Goal: Information Seeking & Learning: Compare options

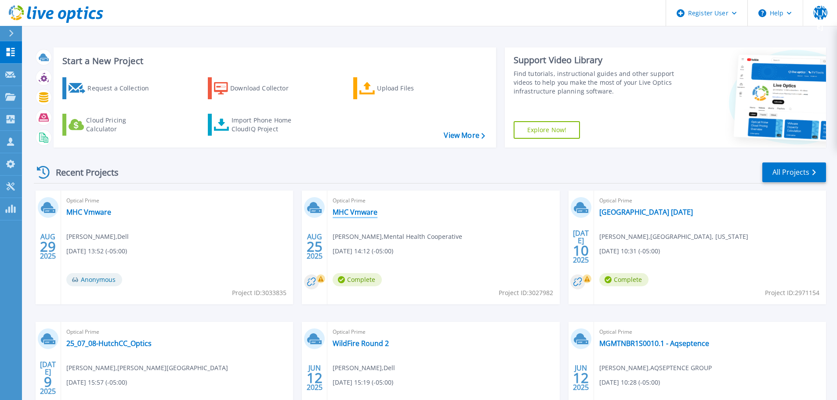
click at [350, 210] on link "MHC Vmware" at bounding box center [354, 212] width 45 height 9
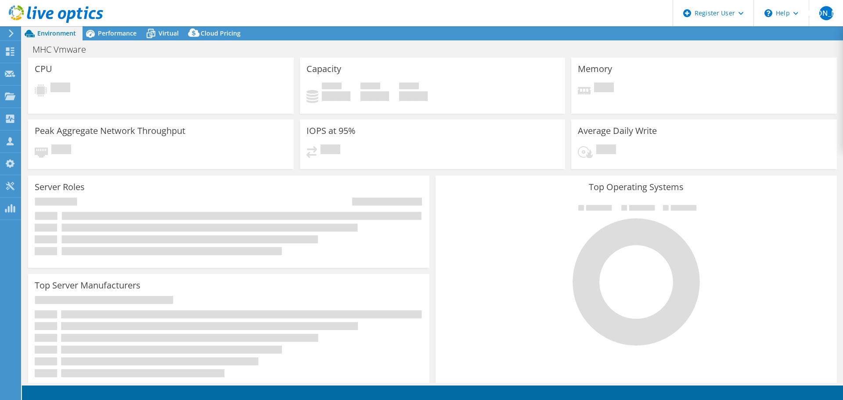
select select "USD"
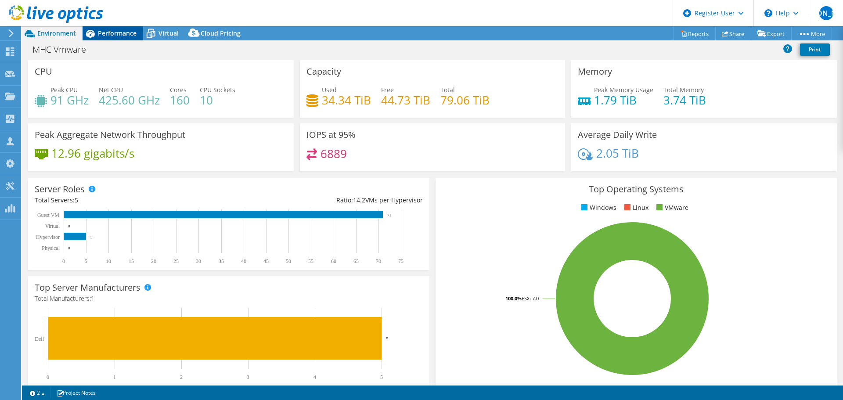
click at [100, 30] on span "Performance" at bounding box center [117, 33] width 39 height 8
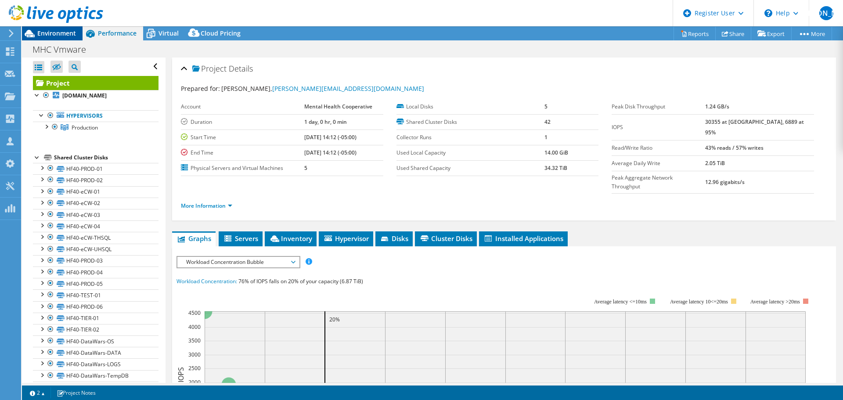
click at [57, 32] on span "Environment" at bounding box center [56, 33] width 39 height 8
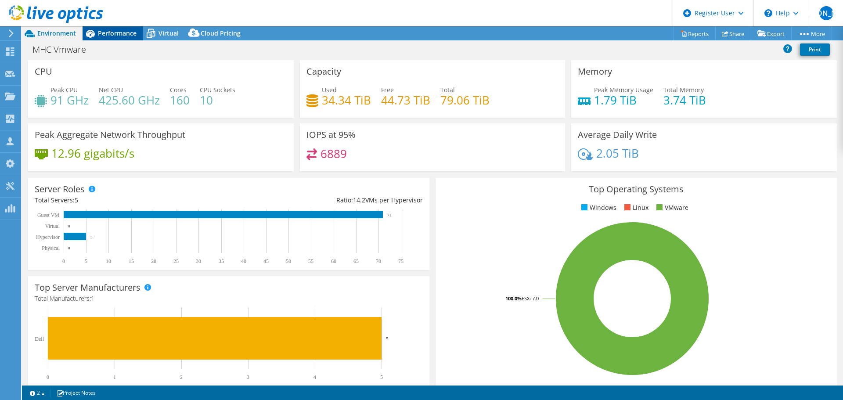
click at [104, 30] on span "Performance" at bounding box center [117, 33] width 39 height 8
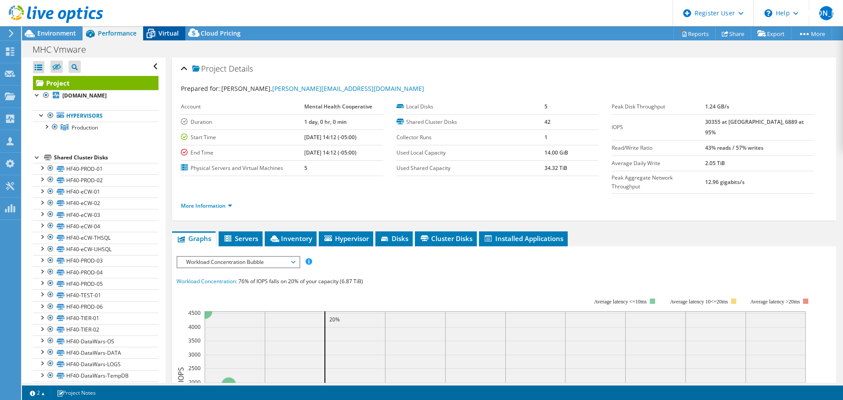
click at [160, 35] on span "Virtual" at bounding box center [169, 33] width 20 height 8
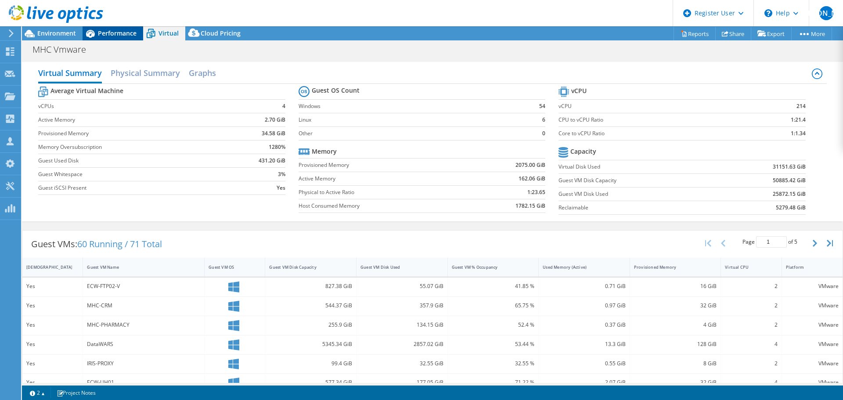
click at [114, 34] on span "Performance" at bounding box center [117, 33] width 39 height 8
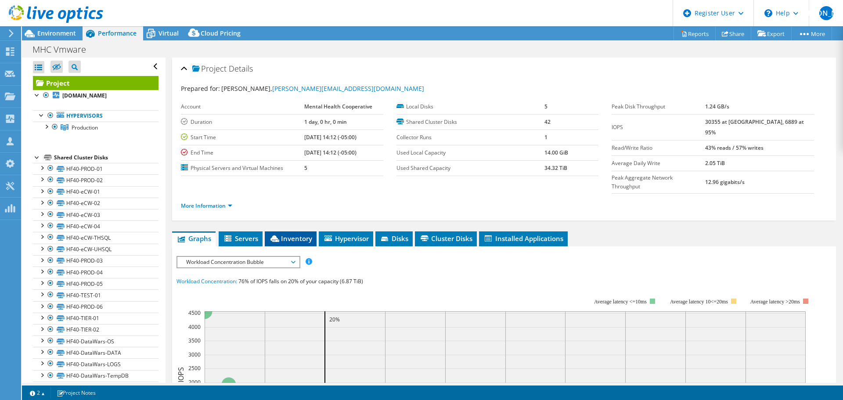
click at [288, 234] on span "Inventory" at bounding box center [290, 238] width 43 height 9
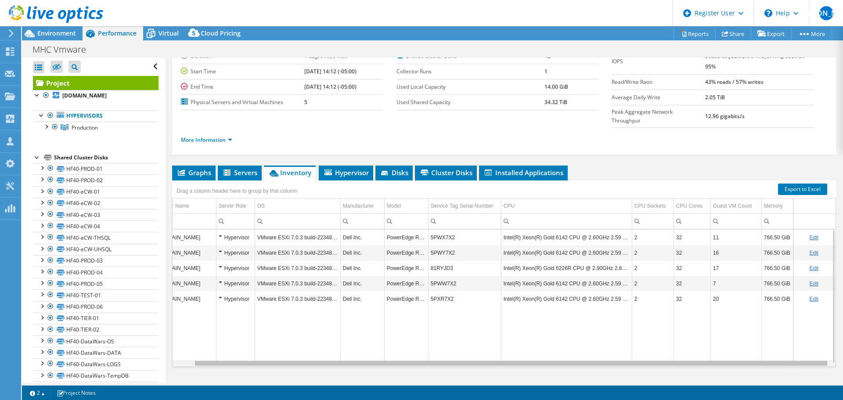
scroll to position [0, 23]
drag, startPoint x: 437, startPoint y: 347, endPoint x: 515, endPoint y: 339, distance: 78.6
click at [515, 339] on body "WU Dell User William Ugland William.Ugland@dell.com Dell My Profile Log Out \n …" at bounding box center [421, 200] width 843 height 400
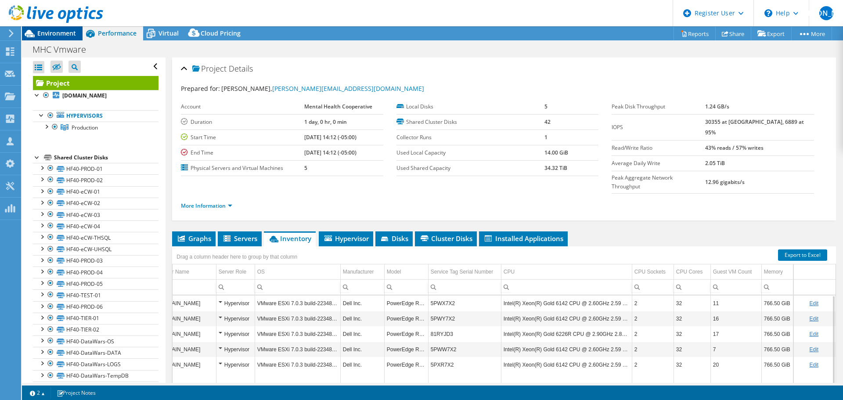
click at [36, 36] on icon at bounding box center [29, 33] width 15 height 15
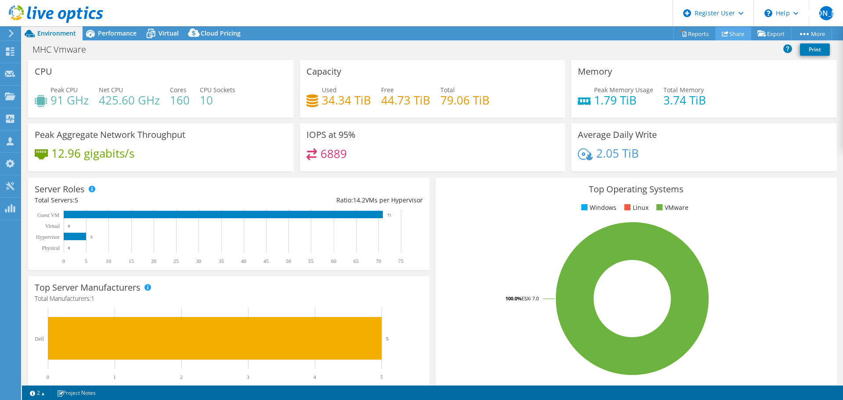
click at [725, 33] on link "Share" at bounding box center [733, 34] width 36 height 14
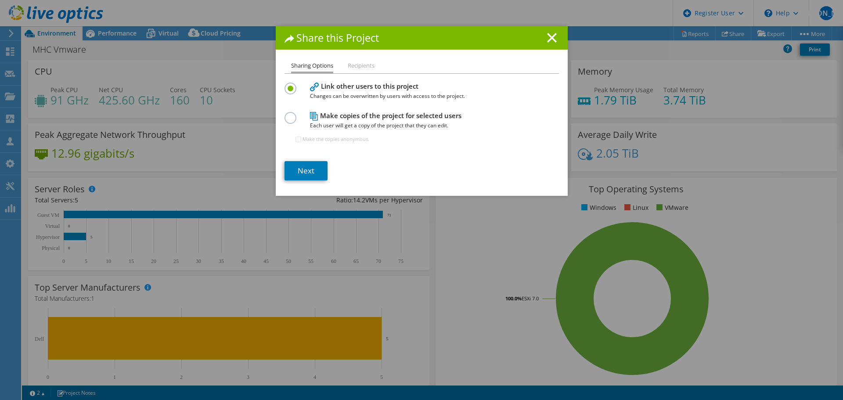
click at [358, 64] on li "Recipients" at bounding box center [361, 66] width 27 height 11
click at [285, 113] on label at bounding box center [292, 113] width 15 height 2
click at [0, 0] on input "radio" at bounding box center [0, 0] width 0 height 0
click at [548, 39] on line at bounding box center [552, 37] width 9 height 9
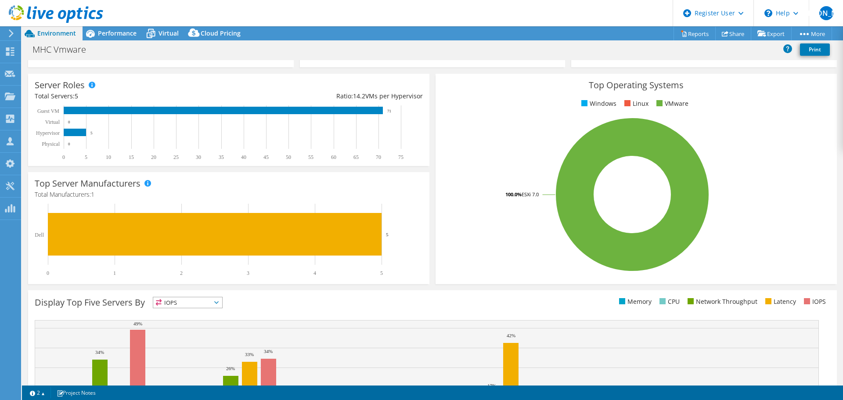
scroll to position [11, 0]
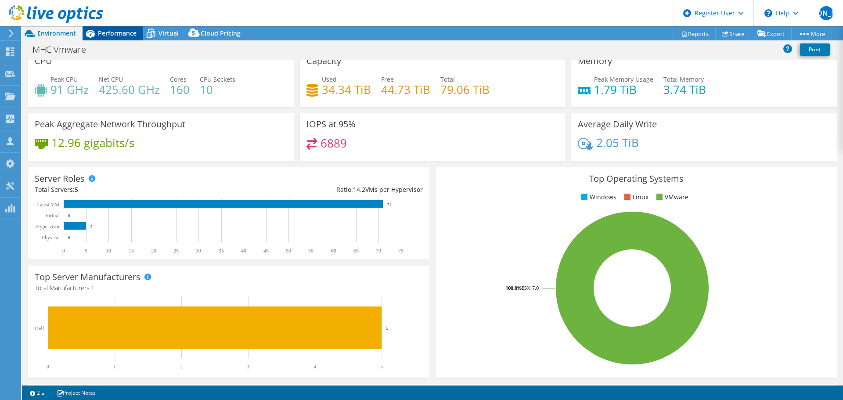
click at [105, 35] on span "Performance" at bounding box center [117, 33] width 39 height 8
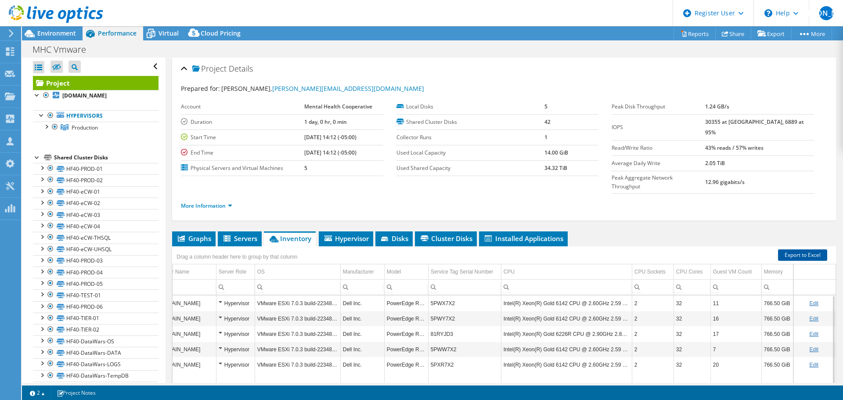
click at [800, 249] on link "Export to Excel" at bounding box center [802, 254] width 49 height 11
click at [66, 37] on div "Environment" at bounding box center [52, 33] width 61 height 14
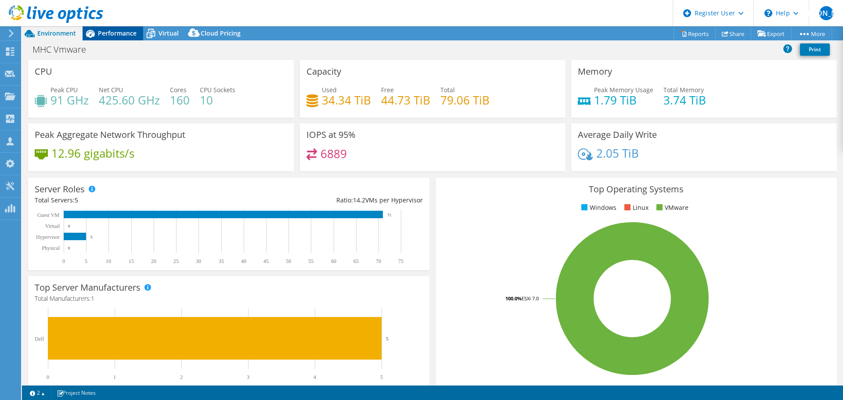
click at [118, 36] on span "Performance" at bounding box center [117, 33] width 39 height 8
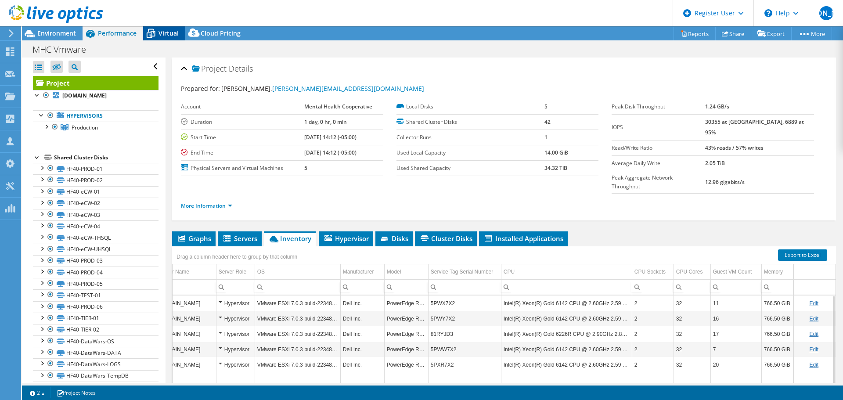
click at [164, 33] on span "Virtual" at bounding box center [169, 33] width 20 height 8
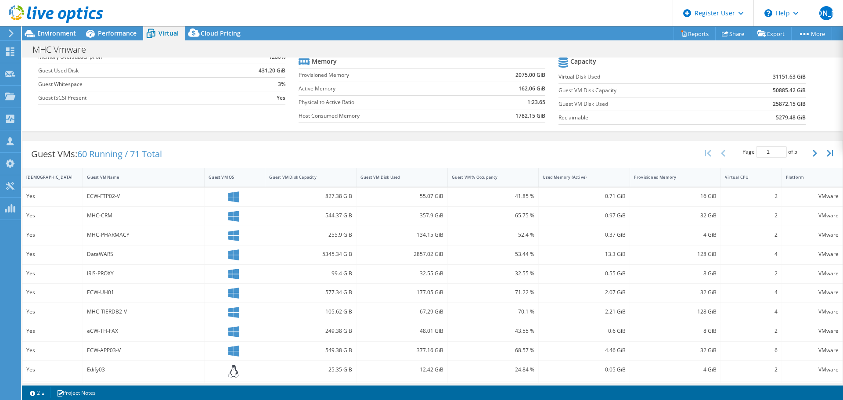
scroll to position [132, 0]
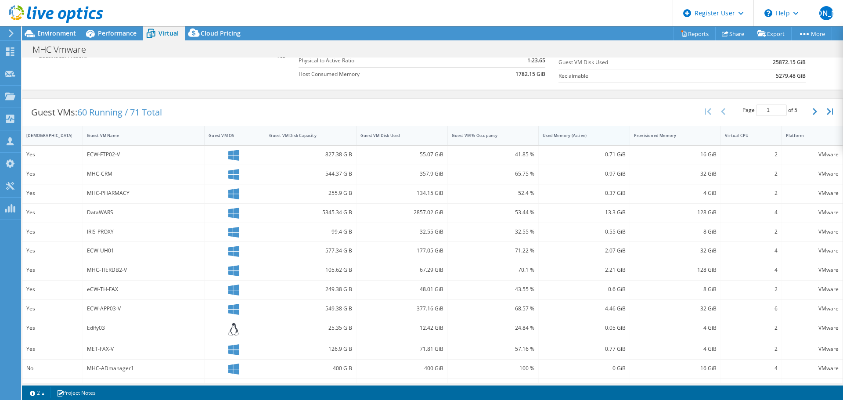
click at [579, 140] on div "Used Memory (Active)" at bounding box center [579, 136] width 80 height 14
click at [510, 135] on div "Guest VM % Occupancy" at bounding box center [488, 136] width 72 height 6
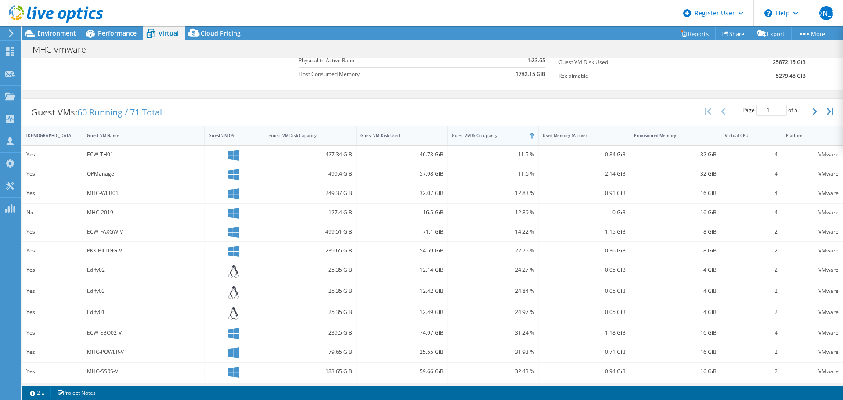
click at [510, 135] on div "Guest VM % Occupancy" at bounding box center [488, 136] width 72 height 6
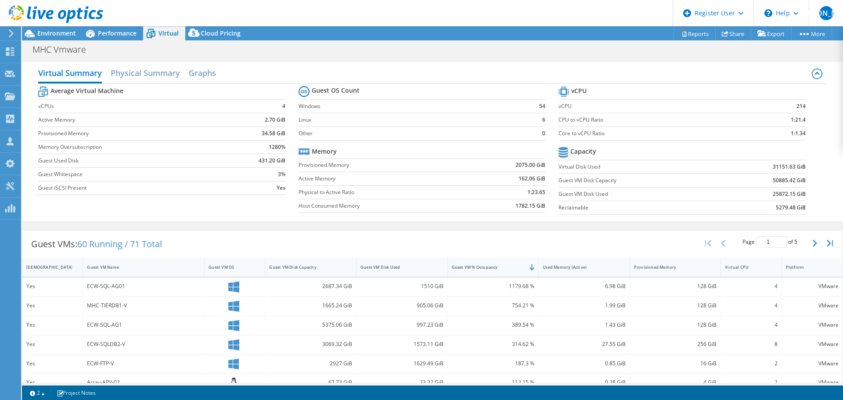
scroll to position [0, 0]
click at [69, 34] on span "Environment" at bounding box center [56, 33] width 39 height 8
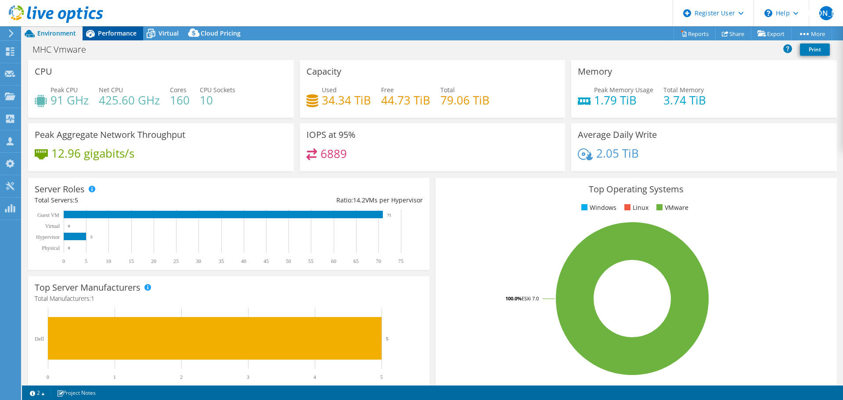
click at [111, 34] on span "Performance" at bounding box center [117, 33] width 39 height 8
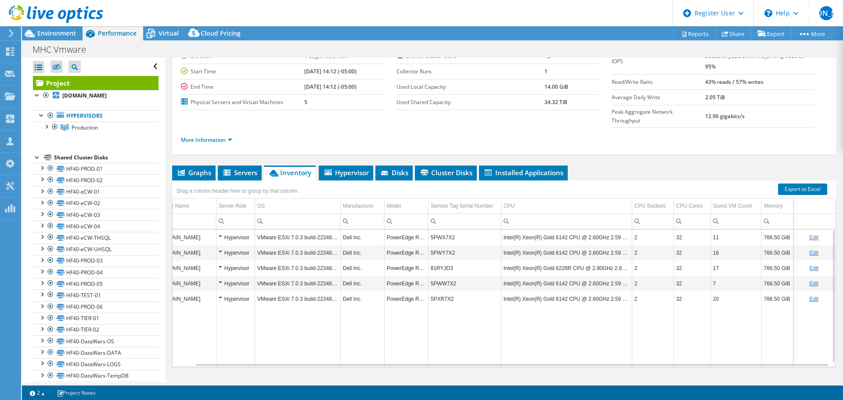
scroll to position [4, 23]
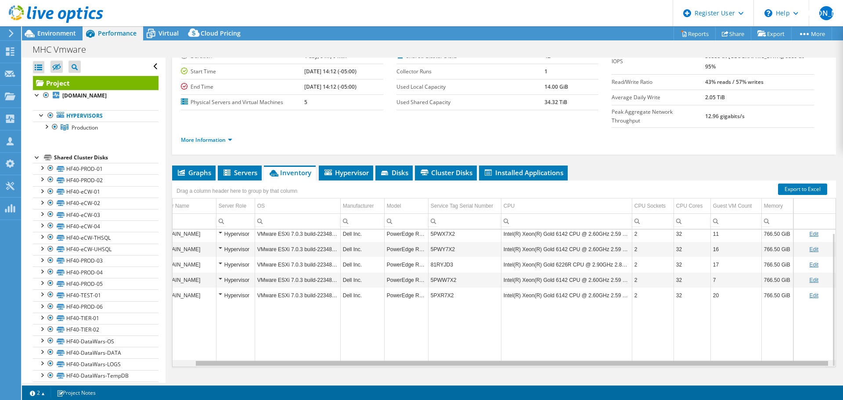
drag, startPoint x: 509, startPoint y: 346, endPoint x: 573, endPoint y: 346, distance: 64.1
click at [573, 346] on body "WU Dell User William Ugland William.Ugland@dell.com Dell My Profile Log Out \n …" at bounding box center [421, 200] width 843 height 400
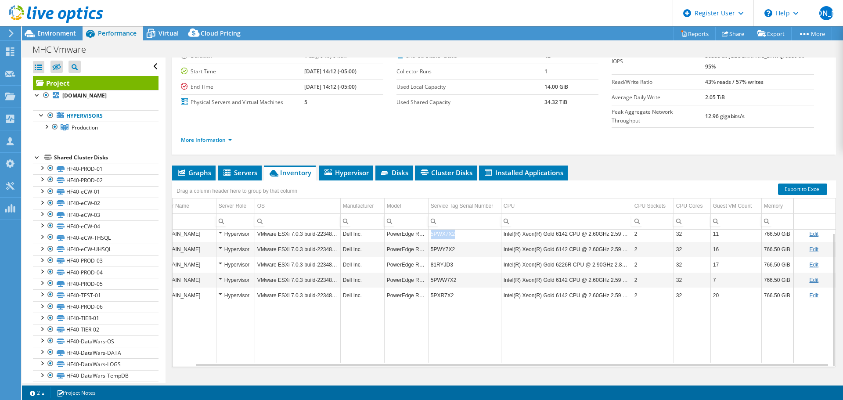
drag, startPoint x: 448, startPoint y: 216, endPoint x: 425, endPoint y: 219, distance: 24.0
click at [428, 226] on td "5PWX7X2" at bounding box center [464, 233] width 73 height 15
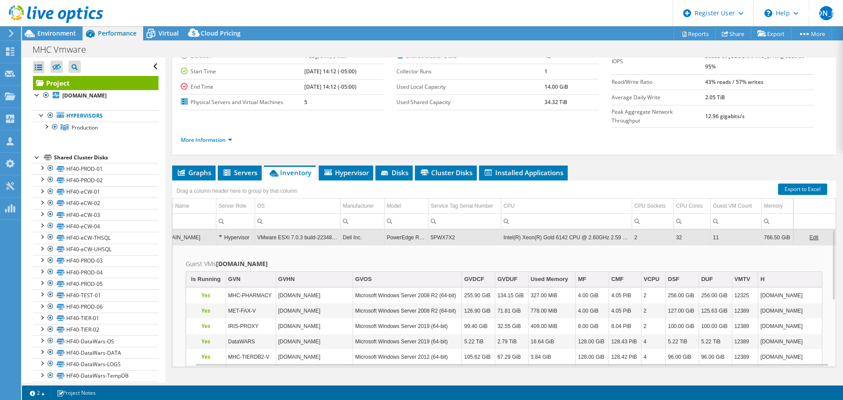
click at [430, 230] on td "5PWX7X2" at bounding box center [464, 237] width 73 height 15
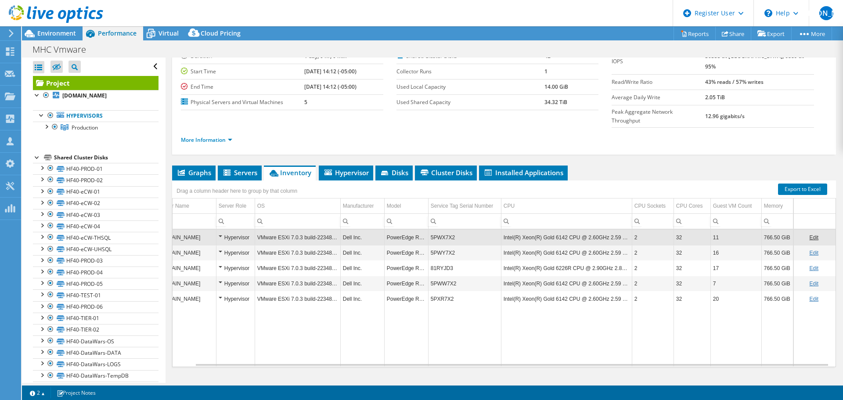
scroll to position [0, 0]
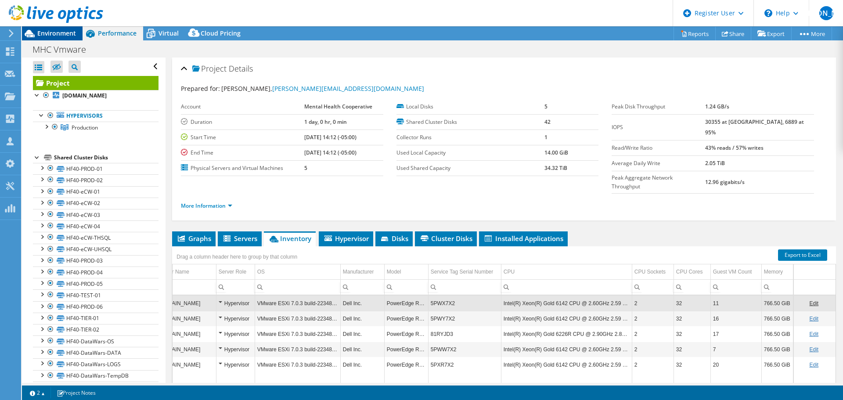
click at [44, 33] on span "Environment" at bounding box center [56, 33] width 39 height 8
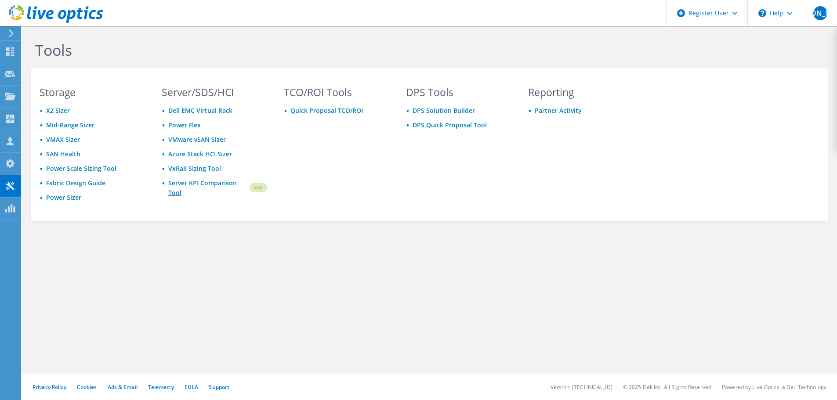
click at [187, 186] on link "Server KPI Comparison Tool" at bounding box center [208, 187] width 80 height 19
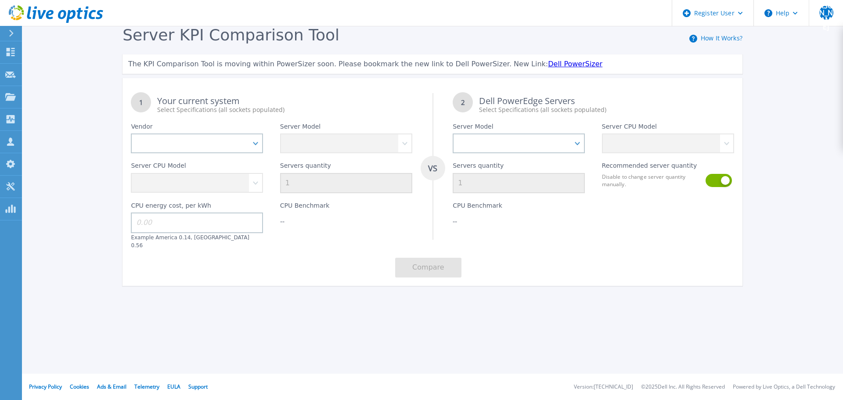
click at [72, 139] on div "Server KPI Comparison Tool How It Works? The KPI Comparison Tool is moving with…" at bounding box center [421, 164] width 843 height 328
click at [213, 140] on select "Dell HPE Lenovo Supermicro" at bounding box center [197, 144] width 132 height 20
select select "Dell"
click at [131, 134] on select "Dell HPE Lenovo Supermicro" at bounding box center [197, 144] width 132 height 20
click at [234, 152] on select "Dell HPE Lenovo Supermicro" at bounding box center [197, 144] width 132 height 20
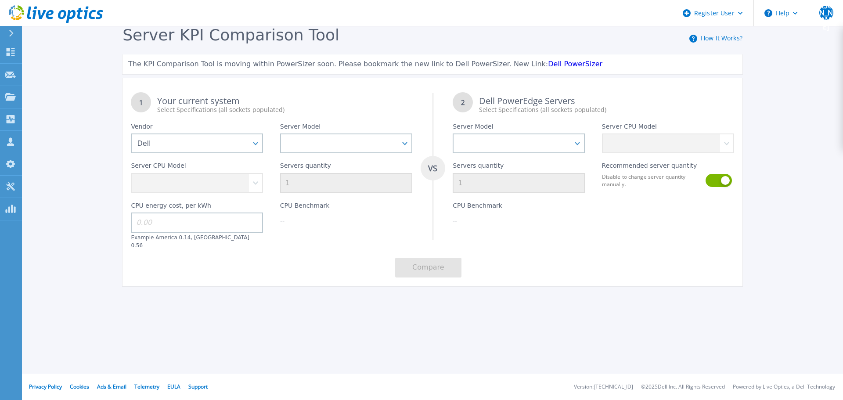
click at [190, 101] on div "Your current system Select Specifications (all sockets populated)" at bounding box center [284, 106] width 255 height 18
click at [343, 137] on select "PowerEdge C6520 PowerEdge C6525 PowerEdge HS5610 PowerEdge HS5620 PowerEdge R24…" at bounding box center [346, 144] width 132 height 20
click at [340, 105] on div "Select Specifications (all sockets populated)" at bounding box center [284, 109] width 255 height 9
click at [390, 144] on select "PowerEdge C6520 PowerEdge C6525 PowerEdge HS5610 PowerEdge HS5620 PowerEdge R24…" at bounding box center [346, 144] width 132 height 20
click at [577, 289] on div "Server KPI Comparison Tool How It Works? The KPI Comparison Tool is moving with…" at bounding box center [421, 164] width 843 height 328
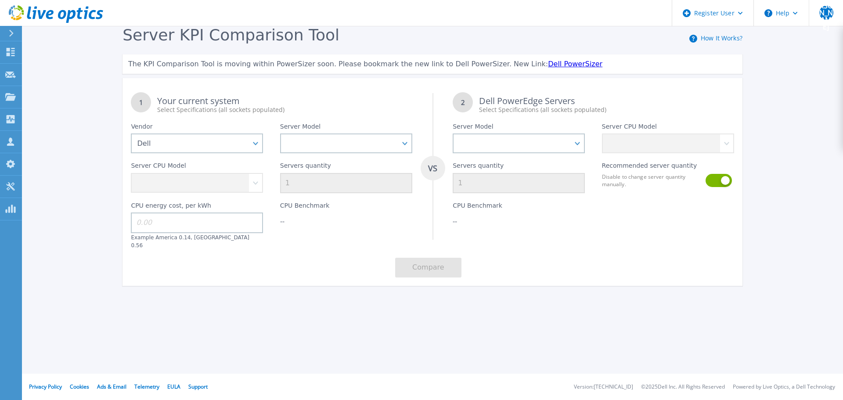
click at [734, 251] on div "1 Your current system Select Specifications (all sockets populated) VS 2 Dell P…" at bounding box center [433, 185] width 620 height 202
click at [16, 186] on link "Tools Tools" at bounding box center [11, 187] width 22 height 22
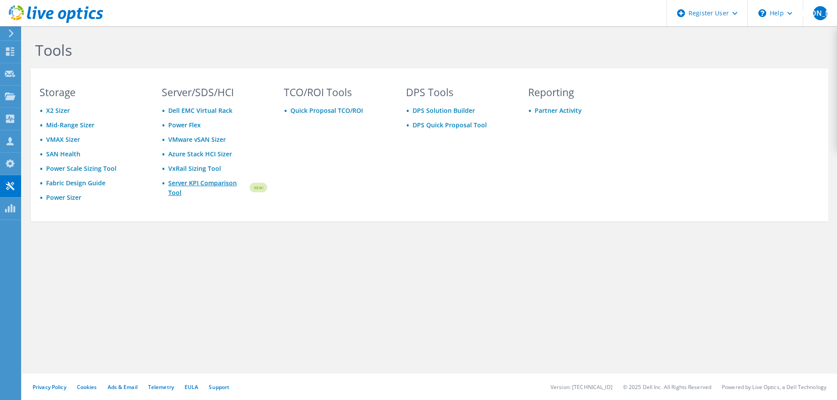
click at [193, 184] on link "Server KPI Comparison Tool" at bounding box center [208, 187] width 80 height 19
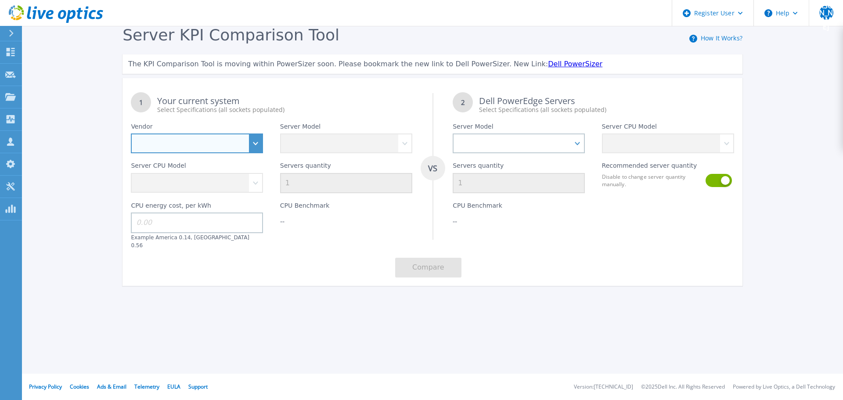
click at [233, 146] on select "Dell HPE Lenovo Supermicro" at bounding box center [197, 144] width 132 height 20
select select "Dell"
click at [131, 134] on select "Dell HPE Lenovo Supermicro" at bounding box center [197, 144] width 132 height 20
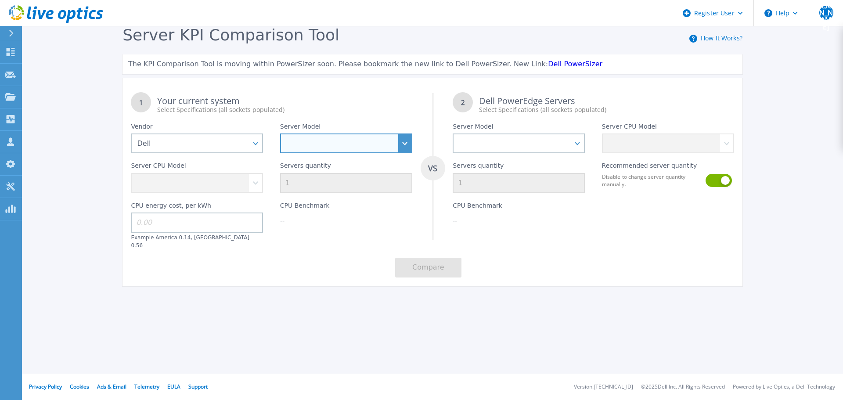
click at [386, 145] on select "PowerEdge C6520 PowerEdge C6525 PowerEdge HS5610 PowerEdge HS5620 PowerEdge R24…" at bounding box center [346, 144] width 132 height 20
click at [280, 134] on select "PowerEdge C6520 PowerEdge C6525 PowerEdge HS5610 PowerEdge HS5620 PowerEdge R24…" at bounding box center [346, 144] width 132 height 20
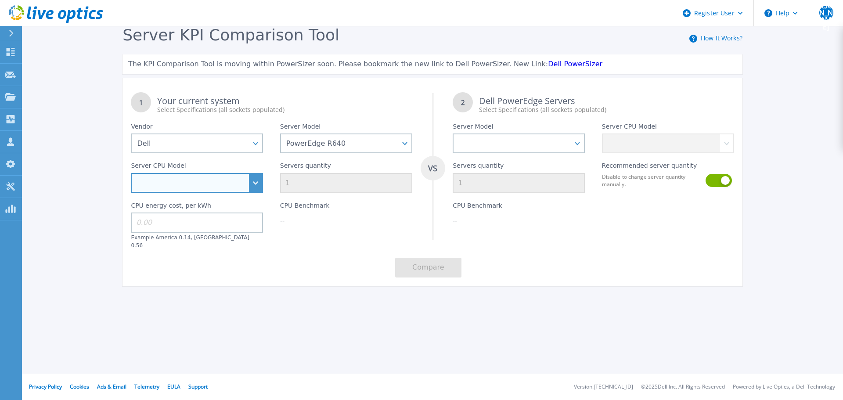
click at [254, 180] on select "Intel Xeon Gold 6256 3.6GHz Intel Xeon Bronze 3204 1.9GHz Intel Xeon Bronze 320…" at bounding box center [197, 183] width 132 height 20
click at [329, 94] on div "1 Your current system Select Specifications (all sockets populated)" at bounding box center [272, 99] width 298 height 30
click at [195, 181] on select "Intel Xeon Gold 6256 3.6GHz Intel Xeon Bronze 3204 1.9GHz Intel Xeon Bronze 320…" at bounding box center [197, 183] width 132 height 20
click at [230, 183] on select "Intel Xeon Gold 6256 3.6GHz Intel Xeon Bronze 3204 1.9GHz Intel Xeon Bronze 320…" at bounding box center [197, 183] width 132 height 20
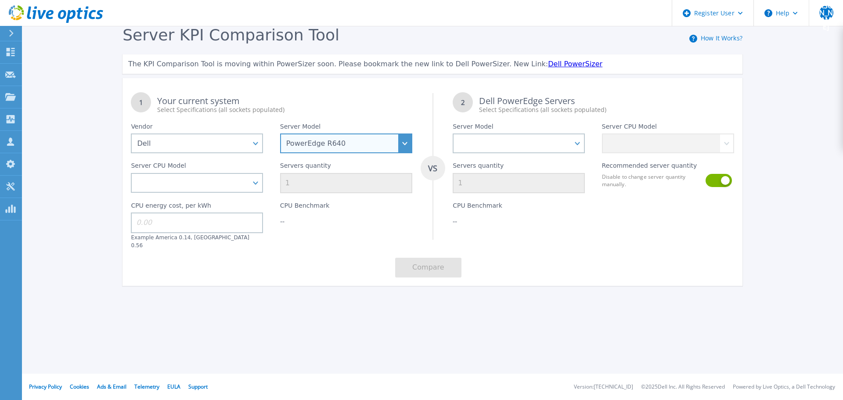
click at [342, 143] on select "PowerEdge C6520 PowerEdge C6525 PowerEdge HS5610 PowerEdge HS5620 PowerEdge R24…" at bounding box center [346, 144] width 132 height 20
click at [280, 134] on select "PowerEdge C6520 PowerEdge C6525 PowerEdge HS5610 PowerEdge HS5620 PowerEdge R24…" at bounding box center [346, 144] width 132 height 20
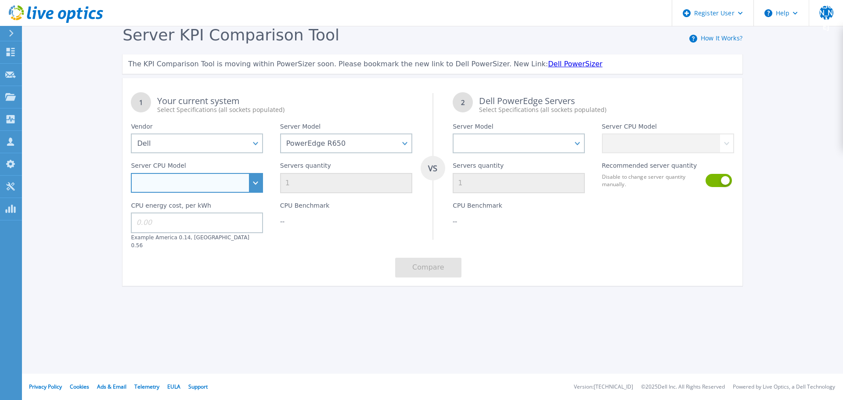
click at [228, 184] on select "Intel Xeon Gold 6312U 2.4GHz Intel Xeon Platinum 8352M 2.3GHz Intel Xeon Platin…" at bounding box center [197, 183] width 132 height 20
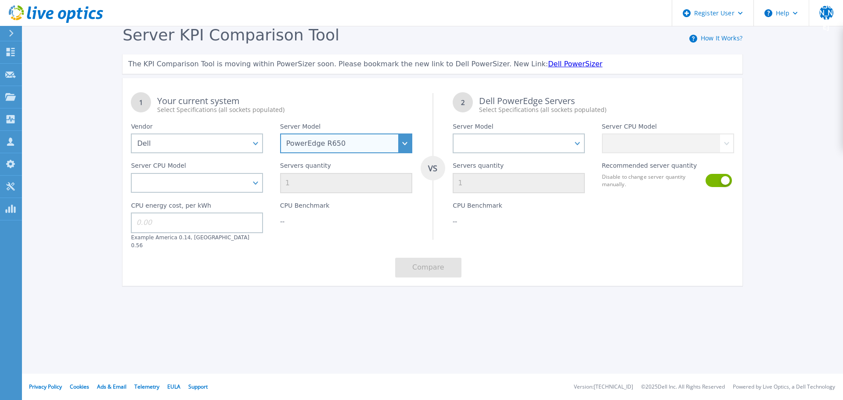
click at [358, 147] on select "PowerEdge C6520 PowerEdge C6525 PowerEdge HS5610 PowerEdge HS5620 PowerEdge R24…" at bounding box center [346, 144] width 132 height 20
click at [280, 134] on select "PowerEdge C6520 PowerEdge C6525 PowerEdge HS5610 PowerEdge HS5620 PowerEdge R24…" at bounding box center [346, 144] width 132 height 20
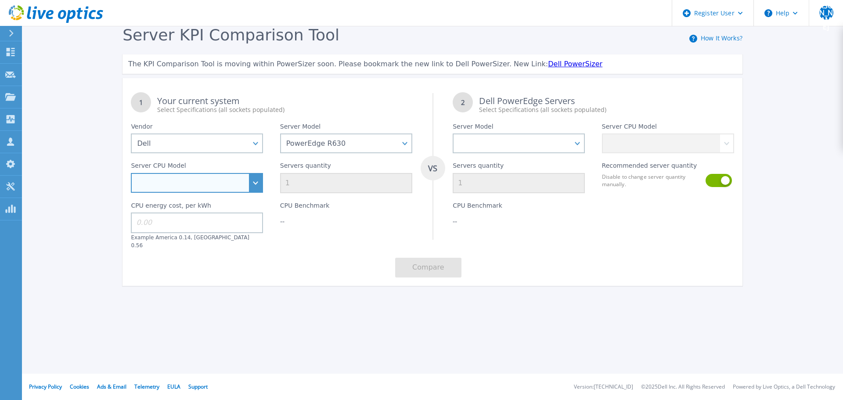
click at [204, 176] on select "Intel Xeon E5-2603 v4 1.7GHz Intel Xeon E5-2609 v4 1.7GHz Intel Xeon E5-2620 v4…" at bounding box center [197, 183] width 132 height 20
click at [356, 91] on div "1 Your current system Select Specifications (all sockets populated)" at bounding box center [272, 99] width 298 height 30
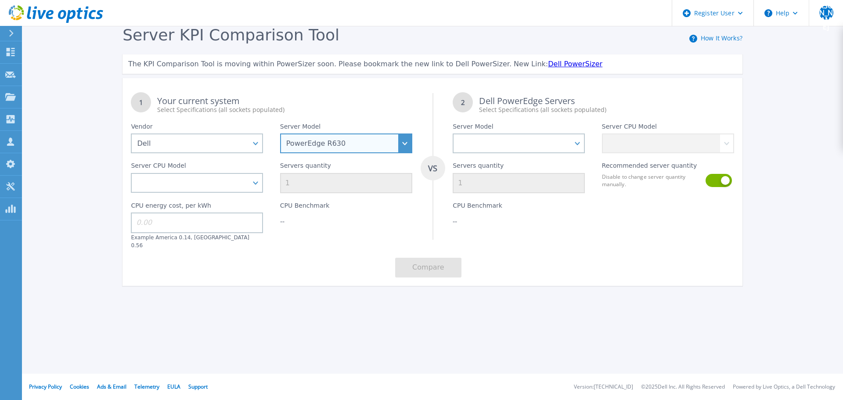
click at [375, 141] on select "PowerEdge C6520 PowerEdge C6525 PowerEdge HS5610 PowerEdge HS5620 PowerEdge R24…" at bounding box center [346, 144] width 132 height 20
select select "PowerEdge R640"
click at [280, 134] on select "PowerEdge C6520 PowerEdge C6525 PowerEdge HS5610 PowerEdge HS5620 PowerEdge R24…" at bounding box center [346, 144] width 132 height 20
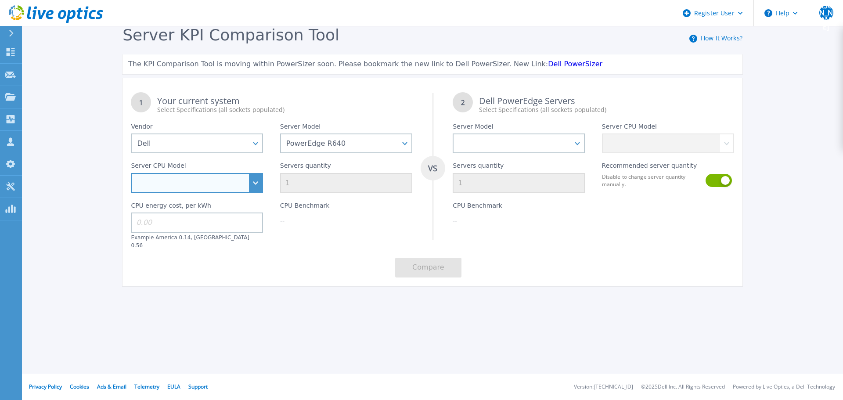
click at [239, 175] on select "Intel Xeon Gold 6256 3.6GHz Intel Xeon Bronze 3204 1.9GHz Intel Xeon Bronze 320…" at bounding box center [197, 183] width 132 height 20
click at [251, 183] on select "Intel Xeon Gold 6256 3.6GHz Intel Xeon Bronze 3204 1.9GHz Intel Xeon Bronze 320…" at bounding box center [197, 183] width 132 height 20
click at [356, 81] on div "1 Your current system Select Specifications (all sockets populated) VS 2 Dell P…" at bounding box center [433, 182] width 620 height 208
click at [191, 187] on select "Intel Xeon Gold 6256 3.6GHz Intel Xeon Bronze 3204 1.9GHz Intel Xeon Bronze 320…" at bounding box center [197, 183] width 132 height 20
click at [357, 99] on div "Your current system Select Specifications (all sockets populated)" at bounding box center [284, 106] width 255 height 18
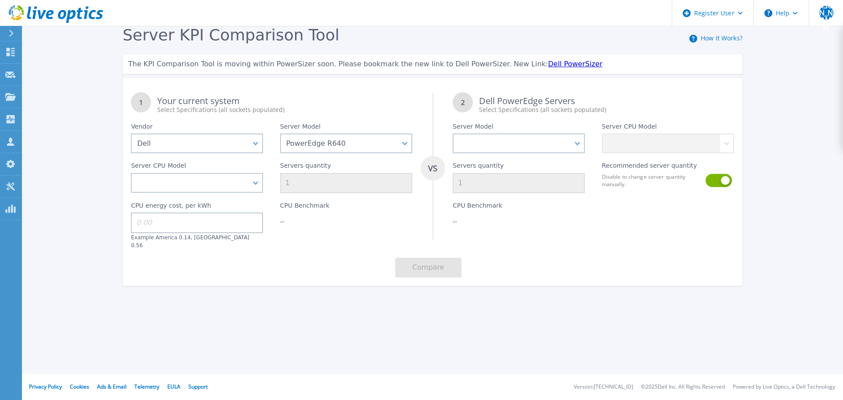
click at [715, 43] on span "How It Works?" at bounding box center [715, 38] width 53 height 11
click at [715, 38] on link "How It Works?" at bounding box center [722, 38] width 42 height 8
click at [400, 95] on div "1 Your current system Select Specifications (all sockets populated)" at bounding box center [272, 99] width 298 height 30
click at [251, 176] on select "Intel Xeon Gold 6256 3.6GHz Intel Xeon Bronze 3204 1.9GHz Intel Xeon Bronze 320…" at bounding box center [197, 183] width 132 height 20
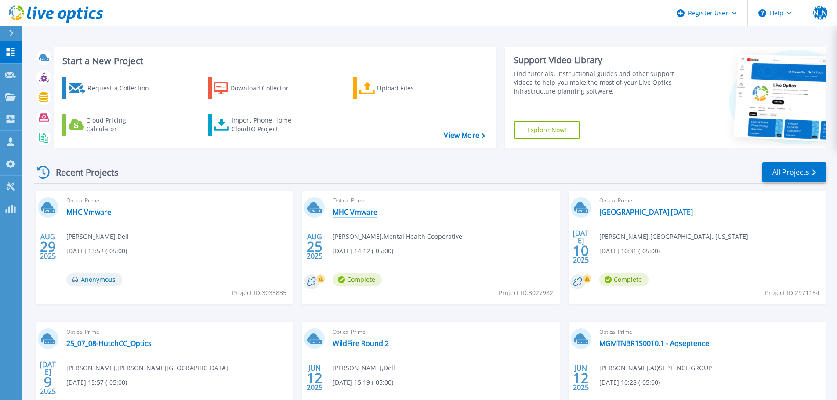
click at [365, 213] on link "MHC Vmware" at bounding box center [354, 212] width 45 height 9
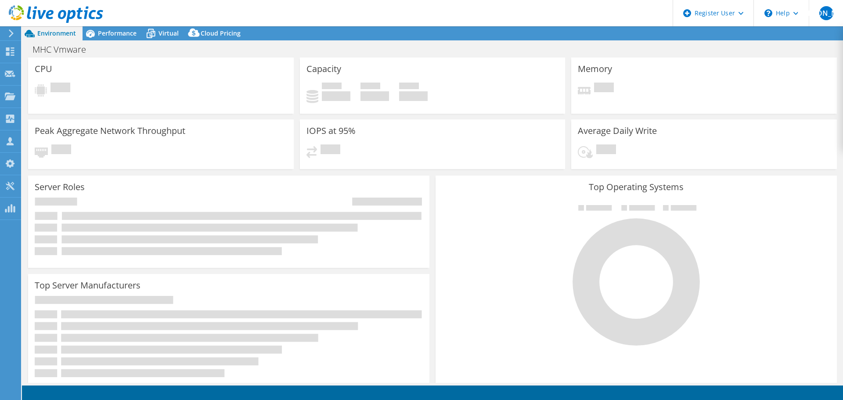
select select "USD"
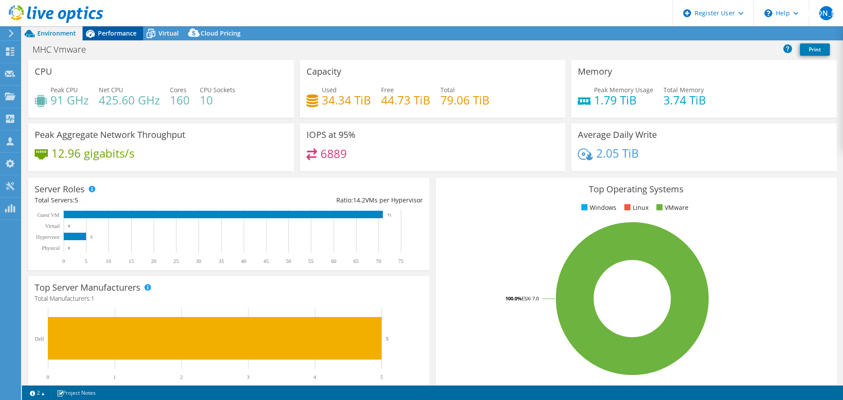
click at [116, 31] on span "Performance" at bounding box center [117, 33] width 39 height 8
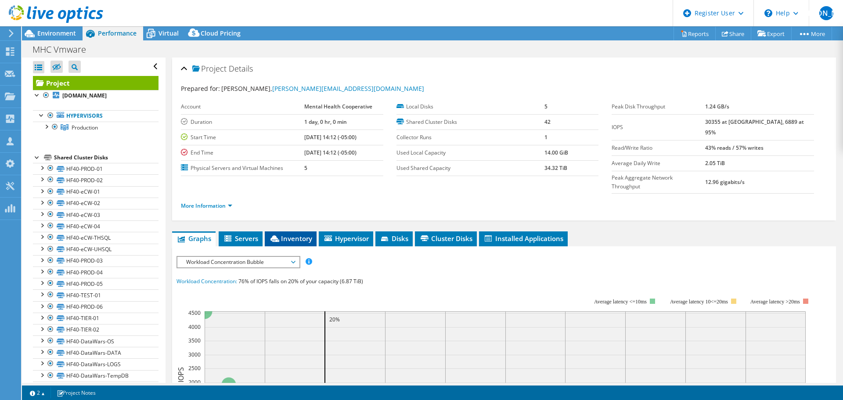
click at [285, 234] on span "Inventory" at bounding box center [290, 238] width 43 height 9
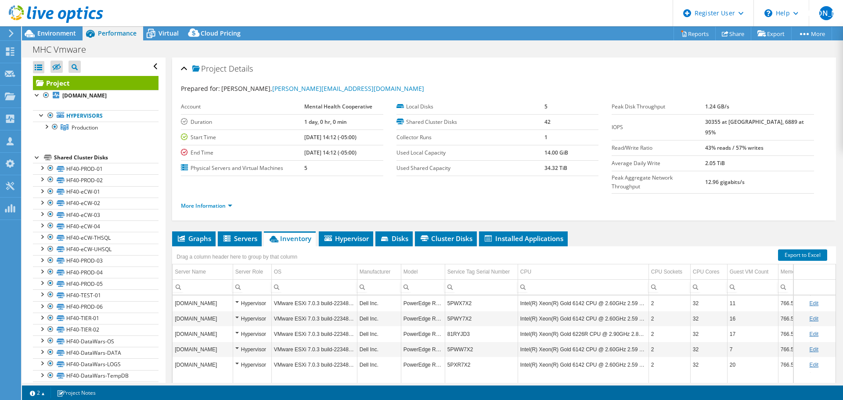
scroll to position [44, 0]
